Goal: Register for event/course

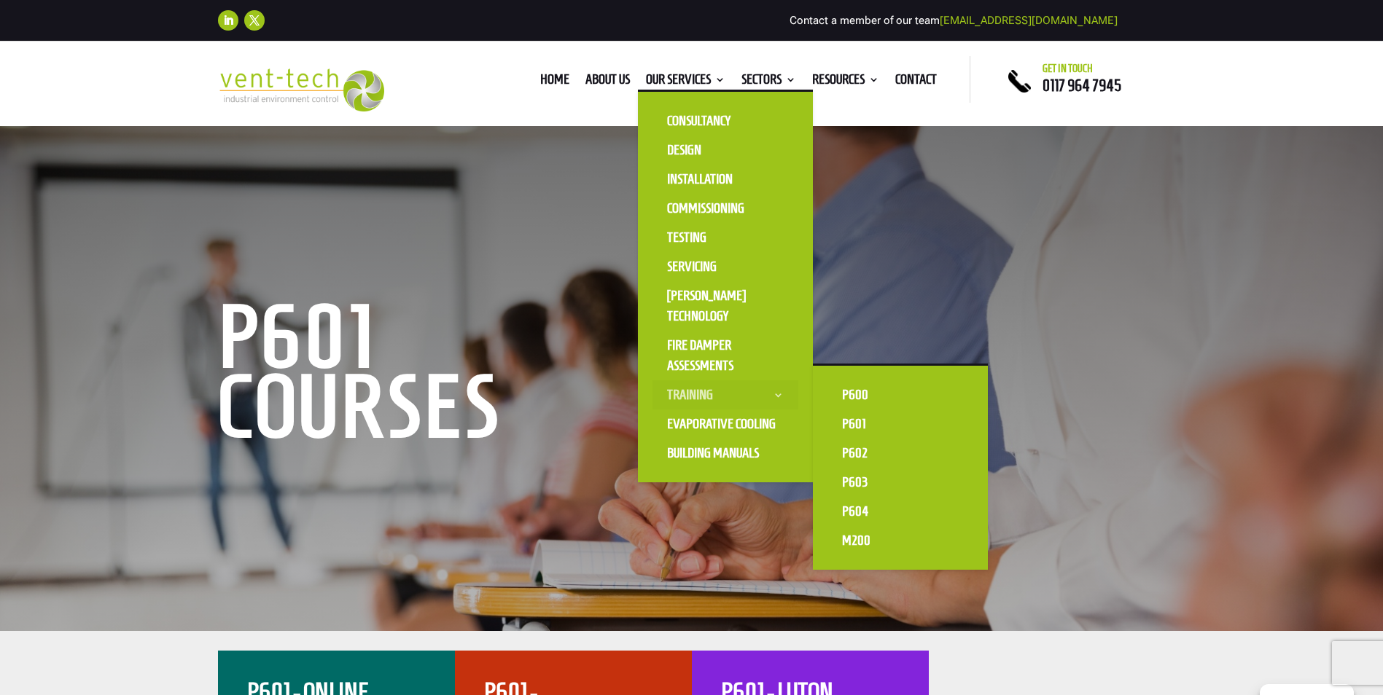
click at [698, 391] on link "Training" at bounding box center [725, 394] width 146 height 29
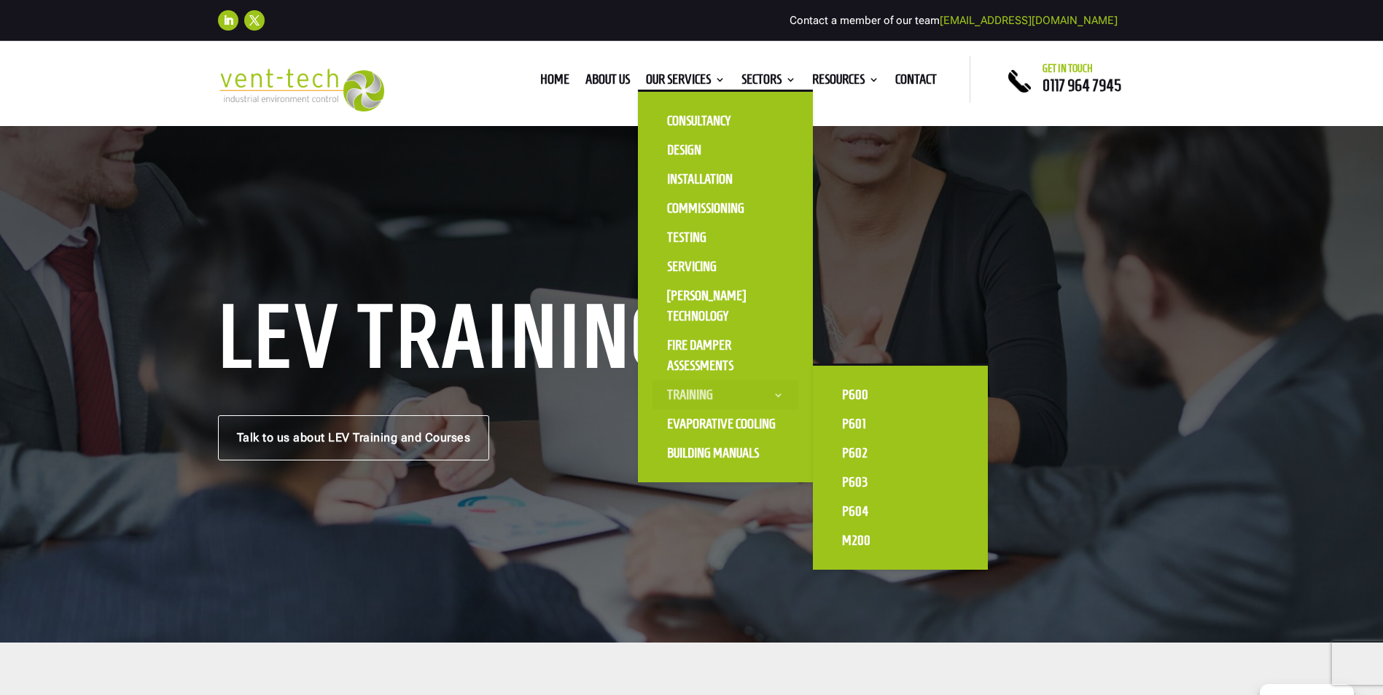
click at [689, 390] on link "Training" at bounding box center [725, 394] width 146 height 29
click at [848, 423] on link "P601" at bounding box center [900, 424] width 146 height 29
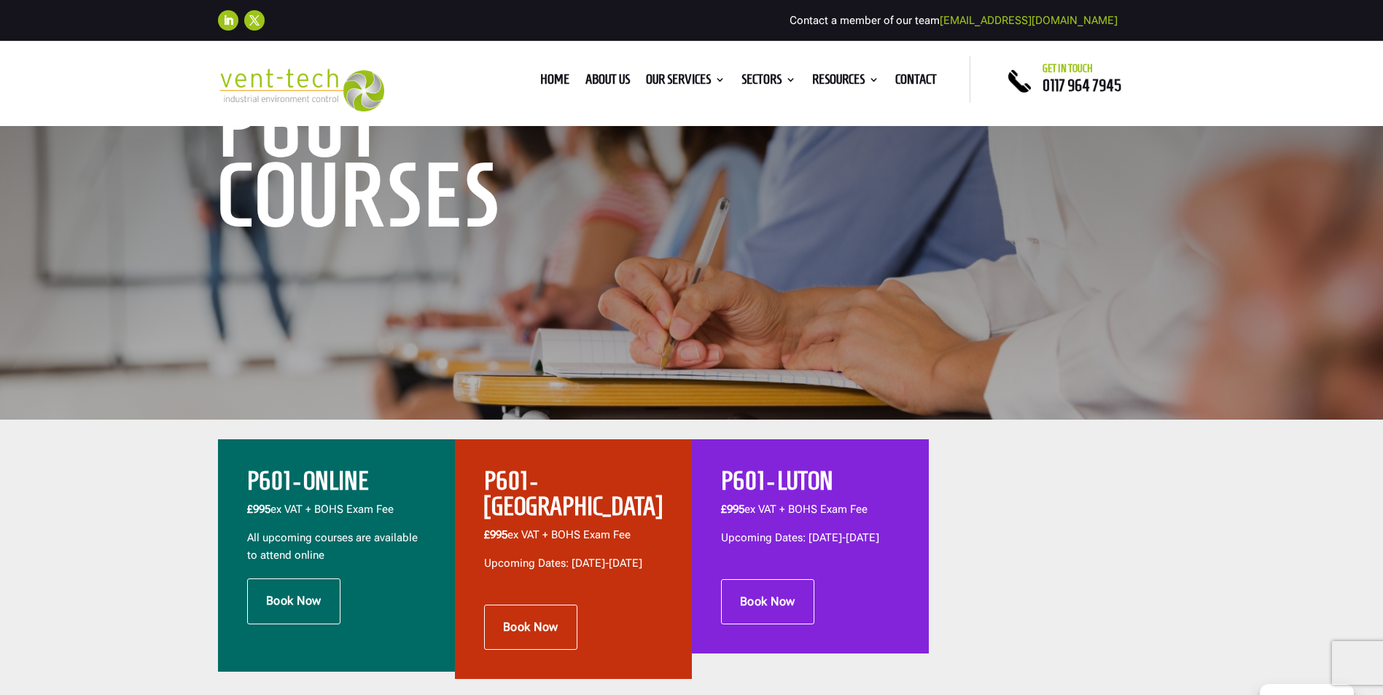
scroll to position [219, 0]
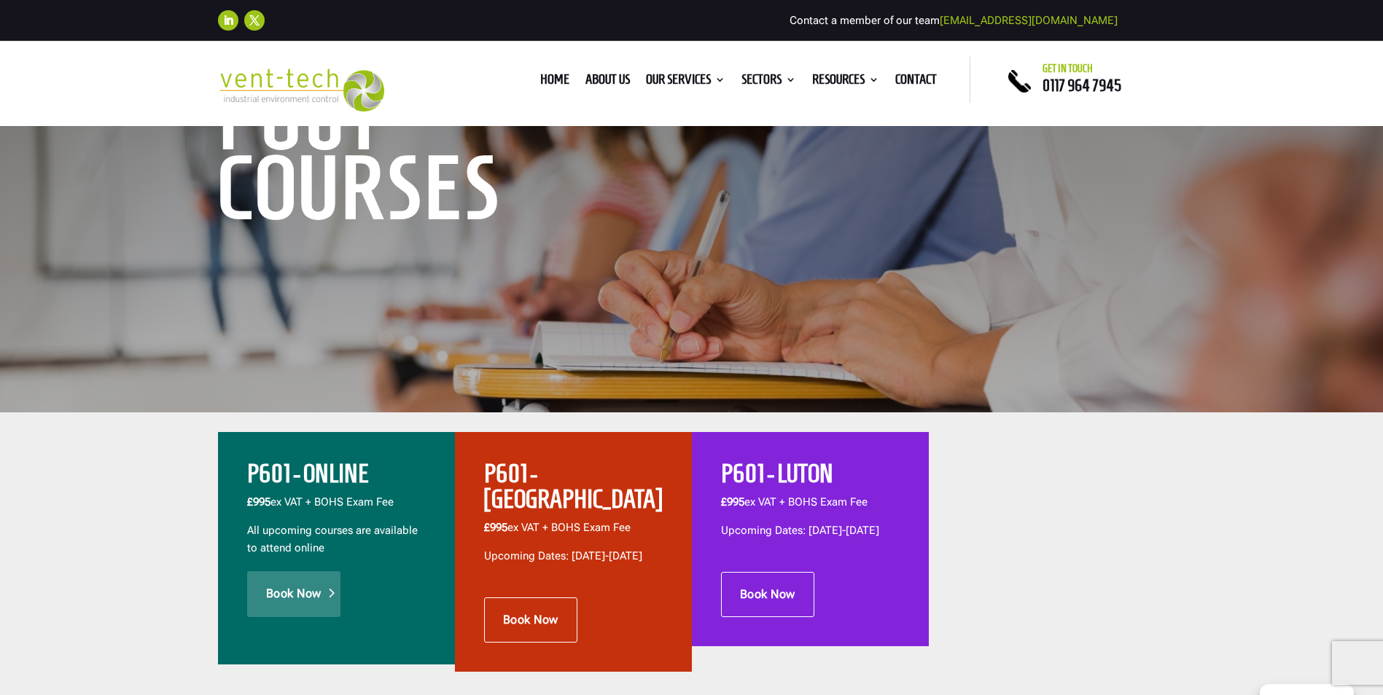
click at [285, 604] on link "Book Now" at bounding box center [293, 593] width 93 height 45
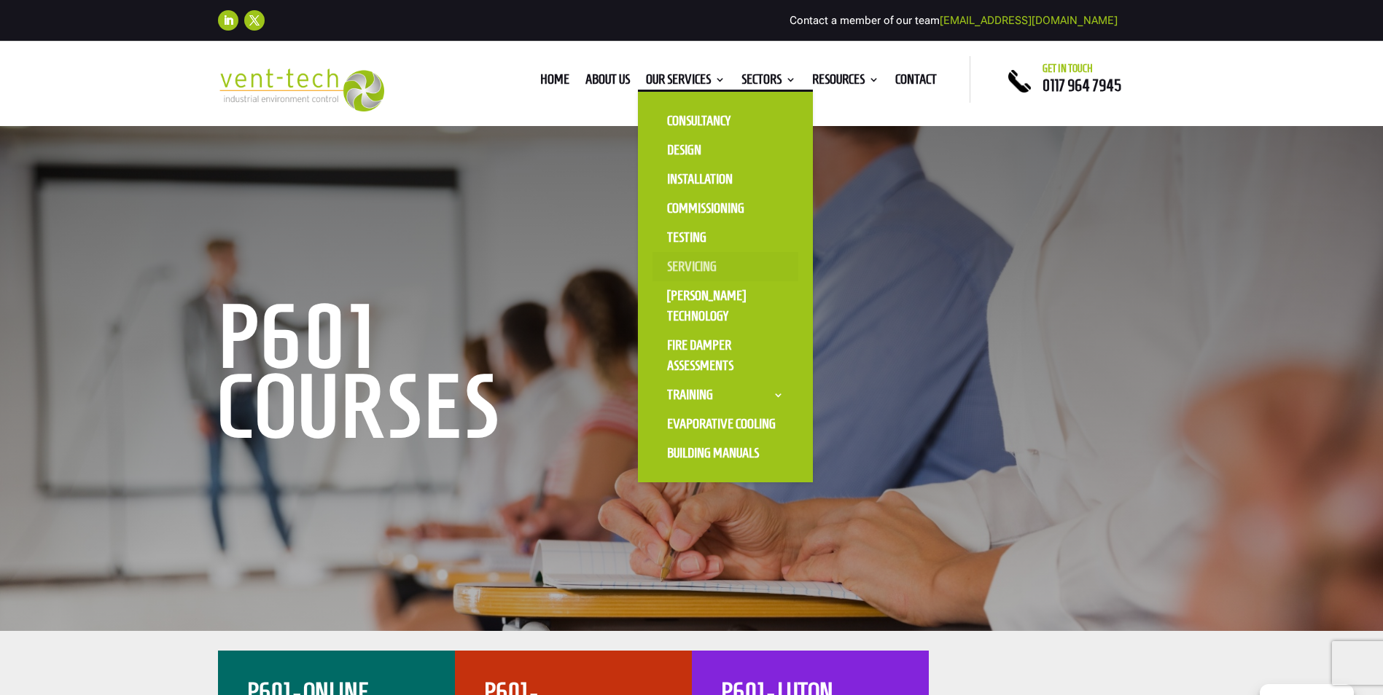
click at [705, 262] on link "Servicing" at bounding box center [725, 266] width 146 height 29
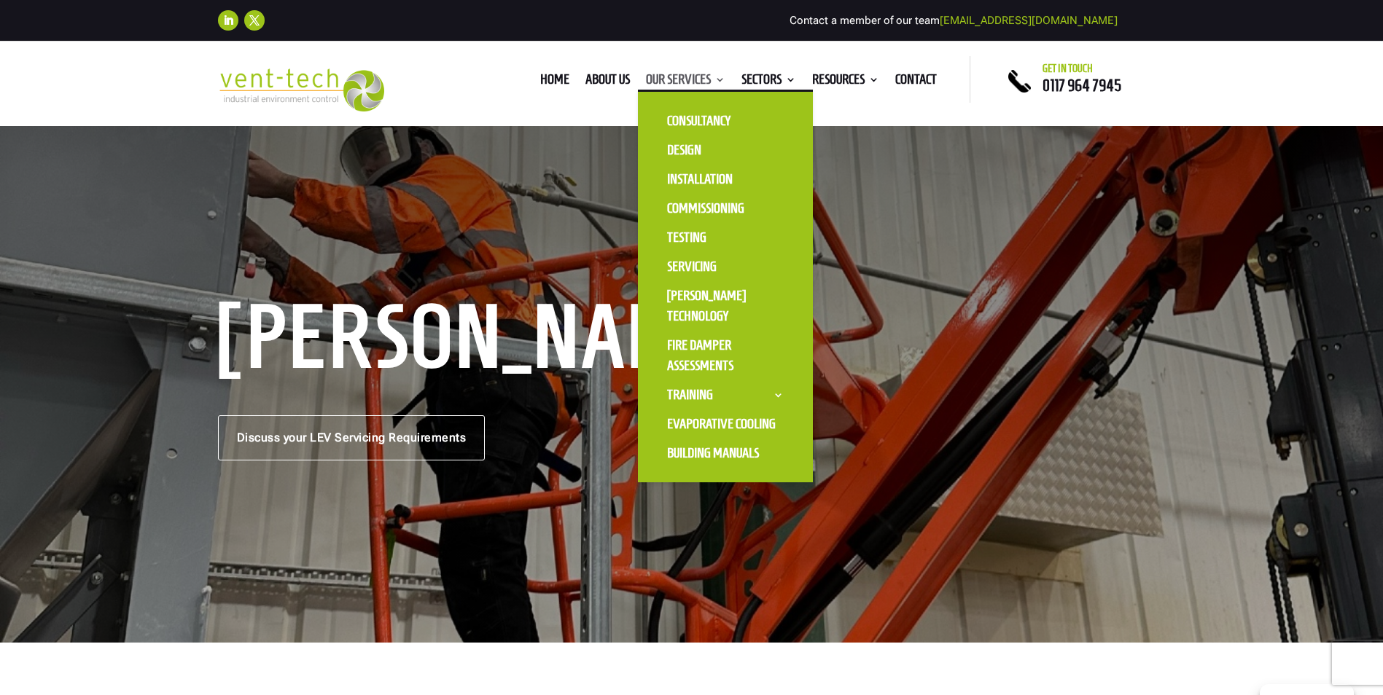
click at [716, 79] on link "Our Services" at bounding box center [685, 82] width 79 height 16
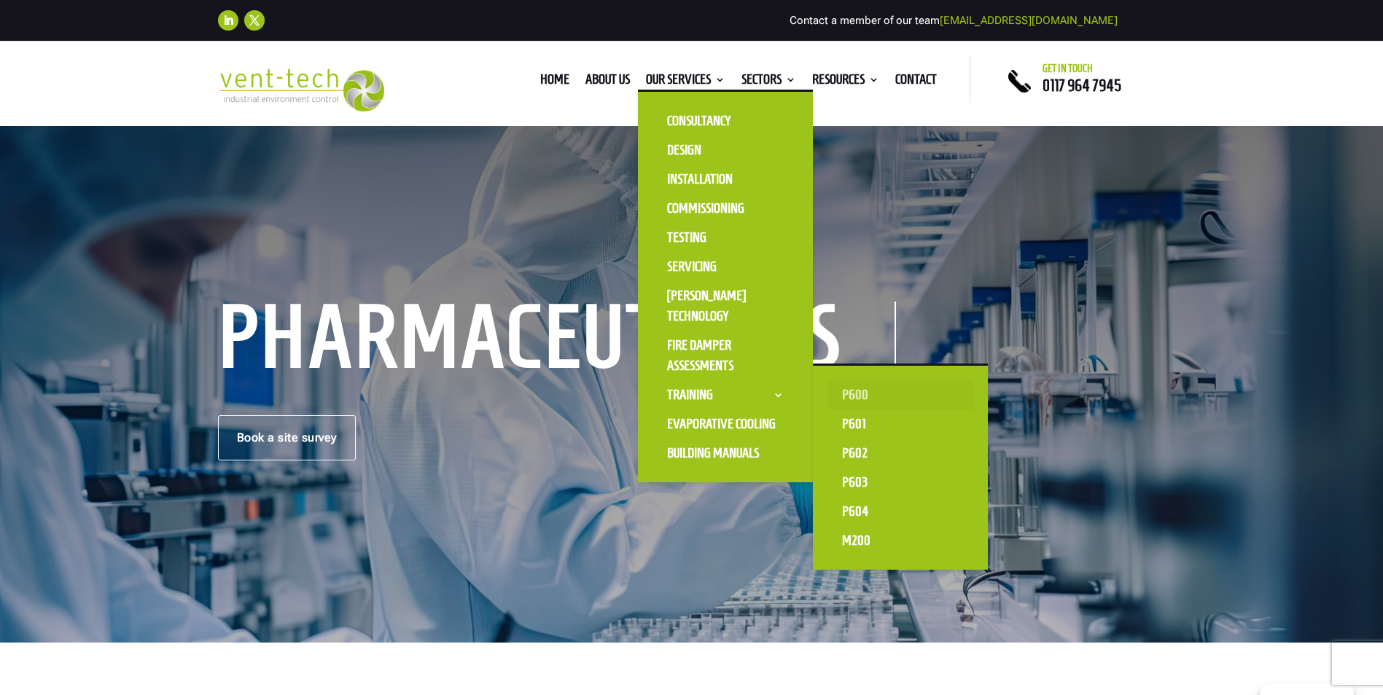
click at [856, 399] on link "P600" at bounding box center [900, 394] width 146 height 29
